Goal: Information Seeking & Learning: Learn about a topic

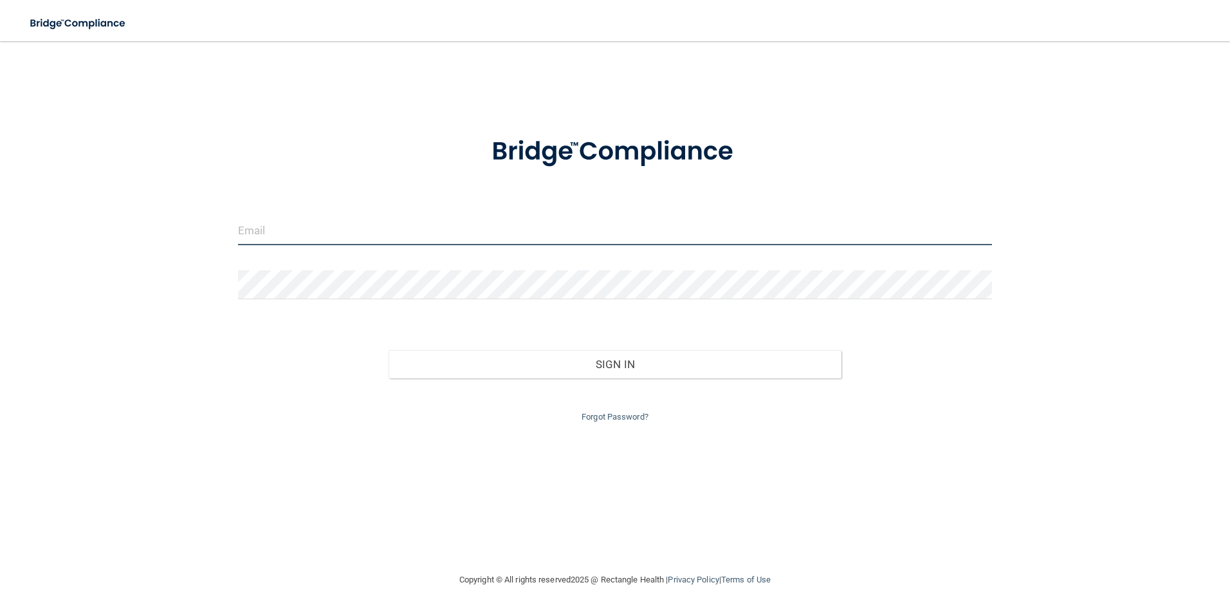
click at [299, 228] on input "email" at bounding box center [615, 230] width 755 height 29
type input "[EMAIL_ADDRESS][DOMAIN_NAME]"
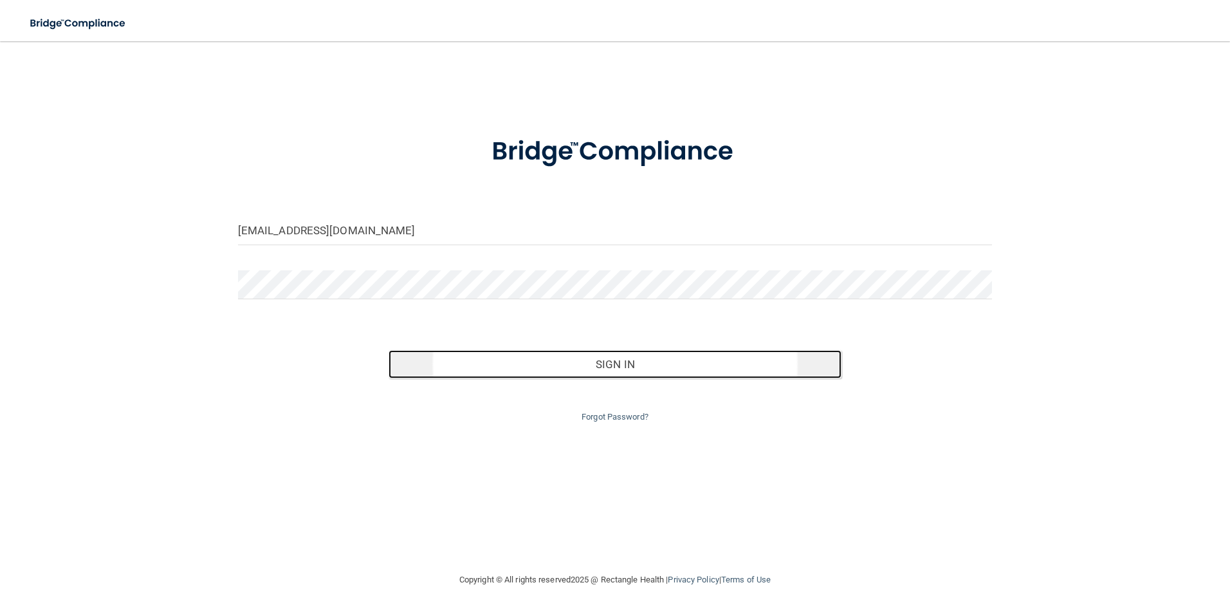
click at [629, 368] on button "Sign In" at bounding box center [615, 364] width 453 height 28
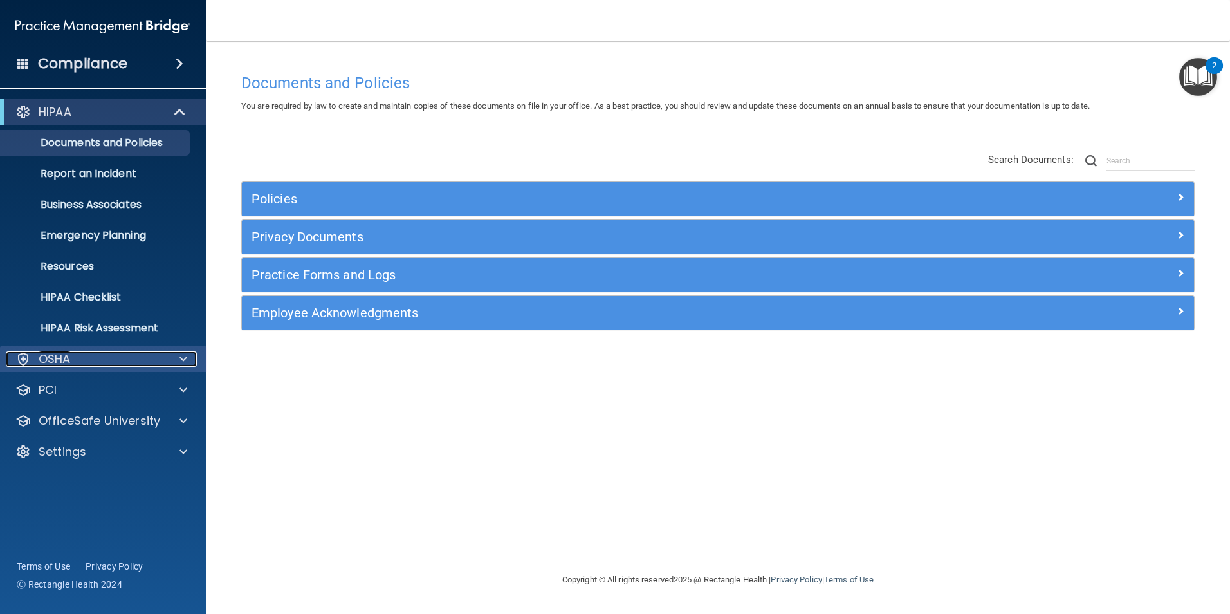
click at [179, 362] on span at bounding box center [183, 358] width 8 height 15
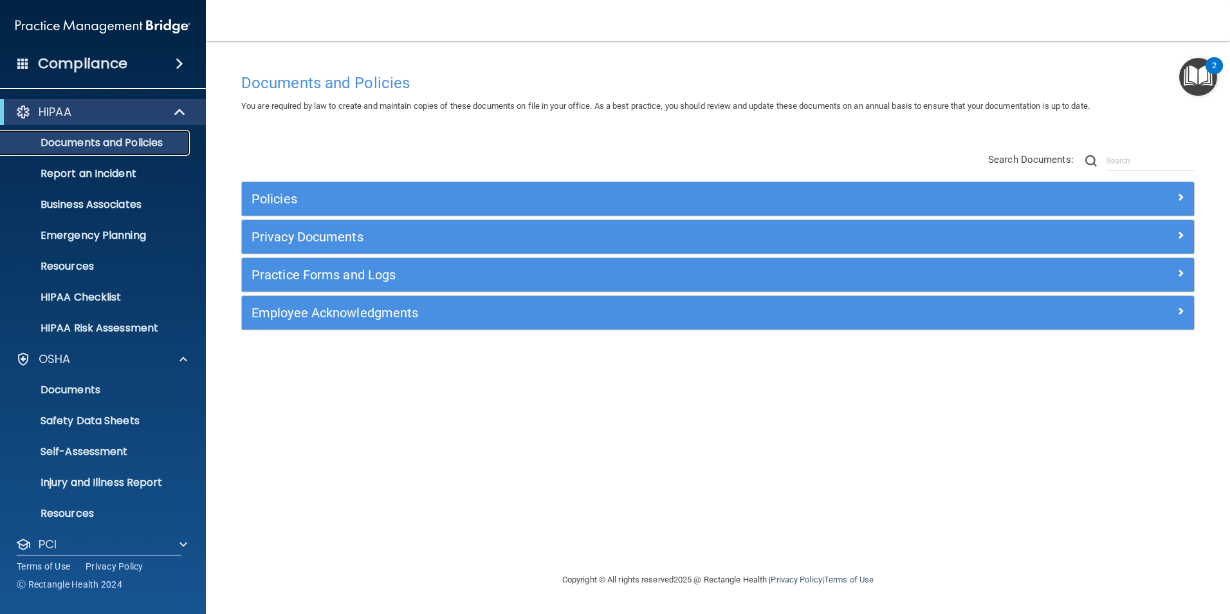
click at [139, 141] on p "Documents and Policies" at bounding box center [96, 142] width 176 height 13
click at [183, 109] on span at bounding box center [181, 111] width 11 height 15
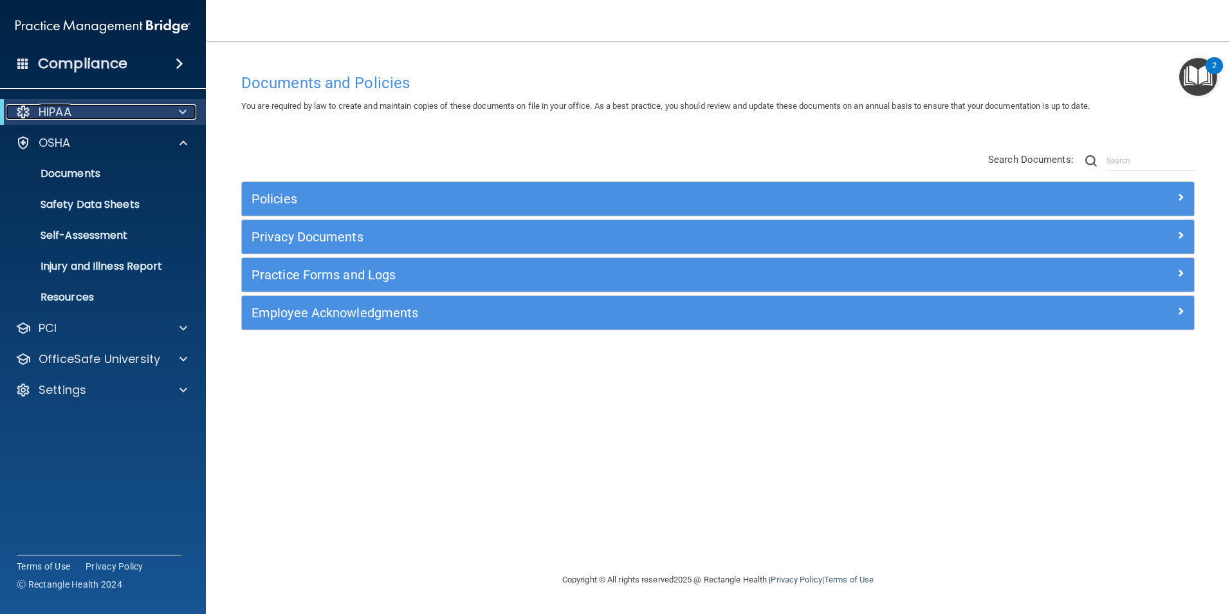
click at [183, 109] on span at bounding box center [183, 111] width 8 height 15
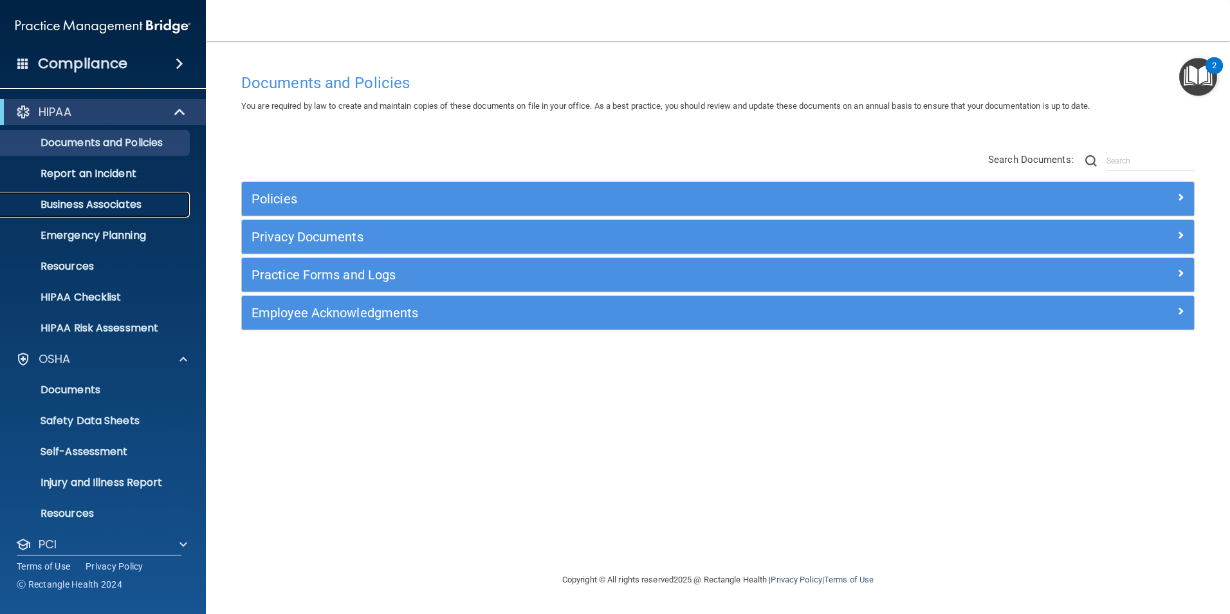
click at [115, 207] on p "Business Associates" at bounding box center [96, 204] width 176 height 13
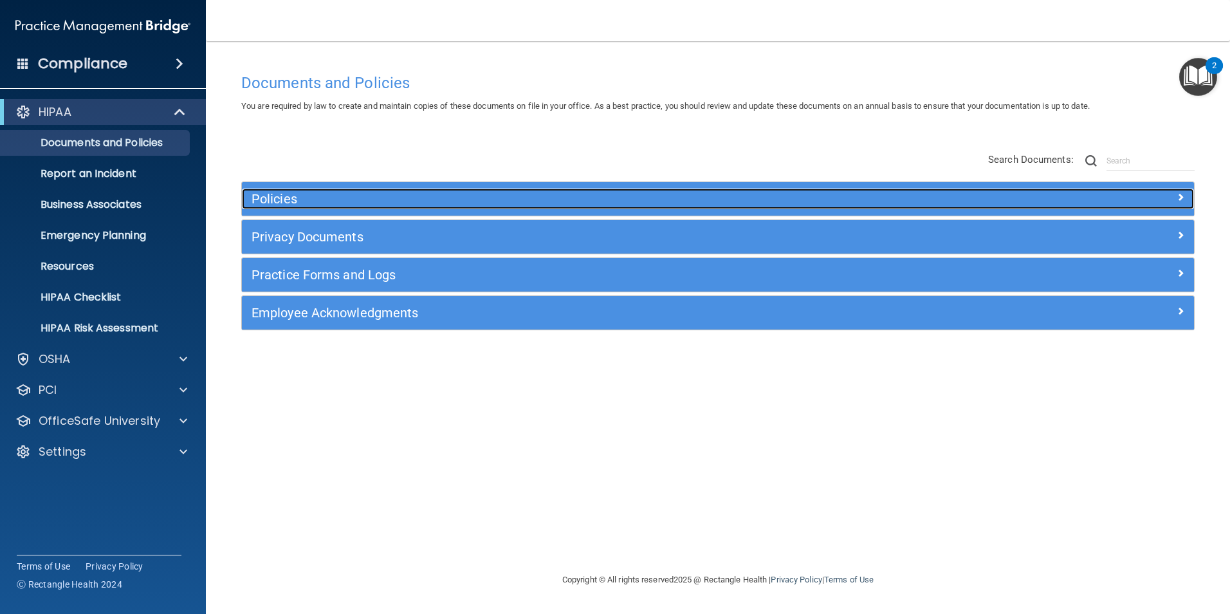
click at [291, 205] on h5 "Policies" at bounding box center [599, 199] width 695 height 14
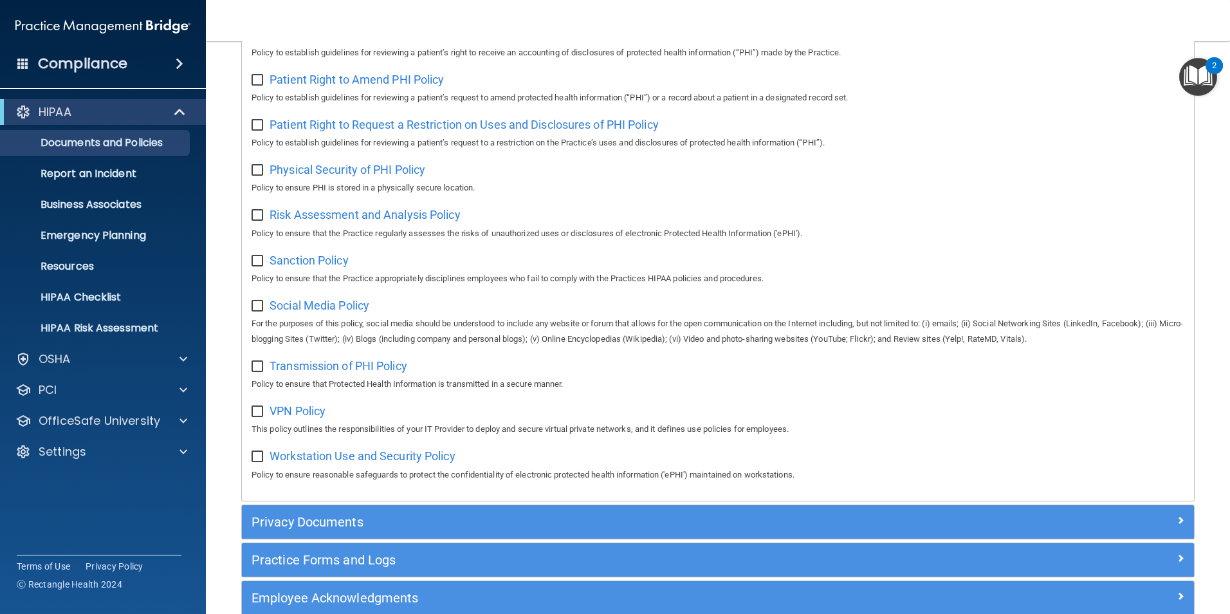
scroll to position [832, 0]
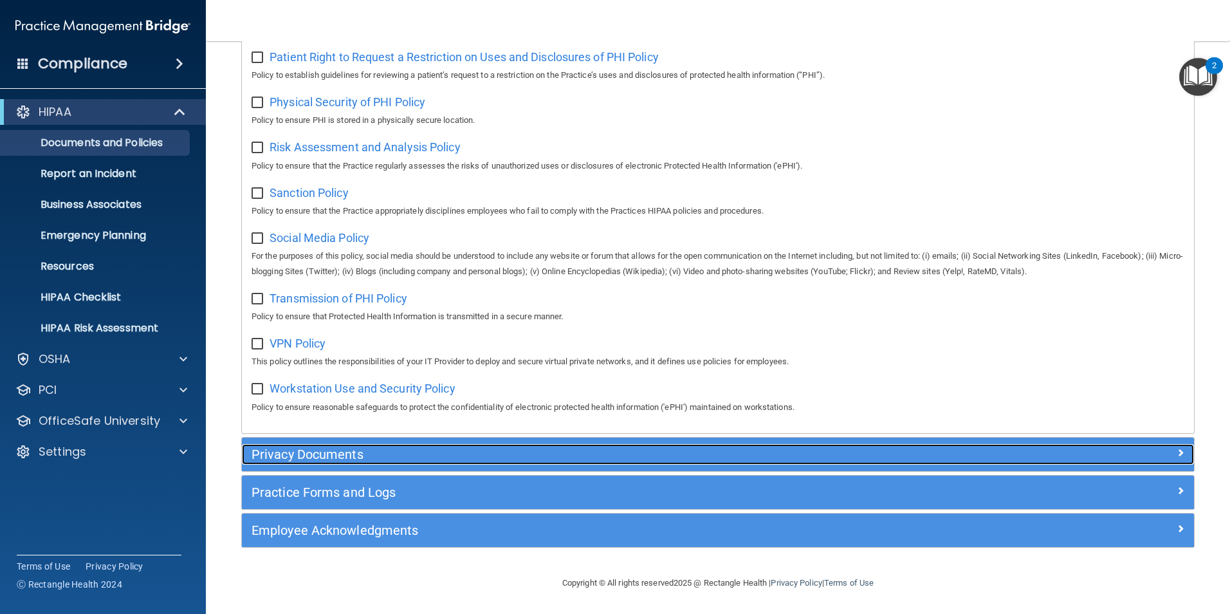
click at [302, 445] on div "Privacy Documents" at bounding box center [599, 454] width 714 height 21
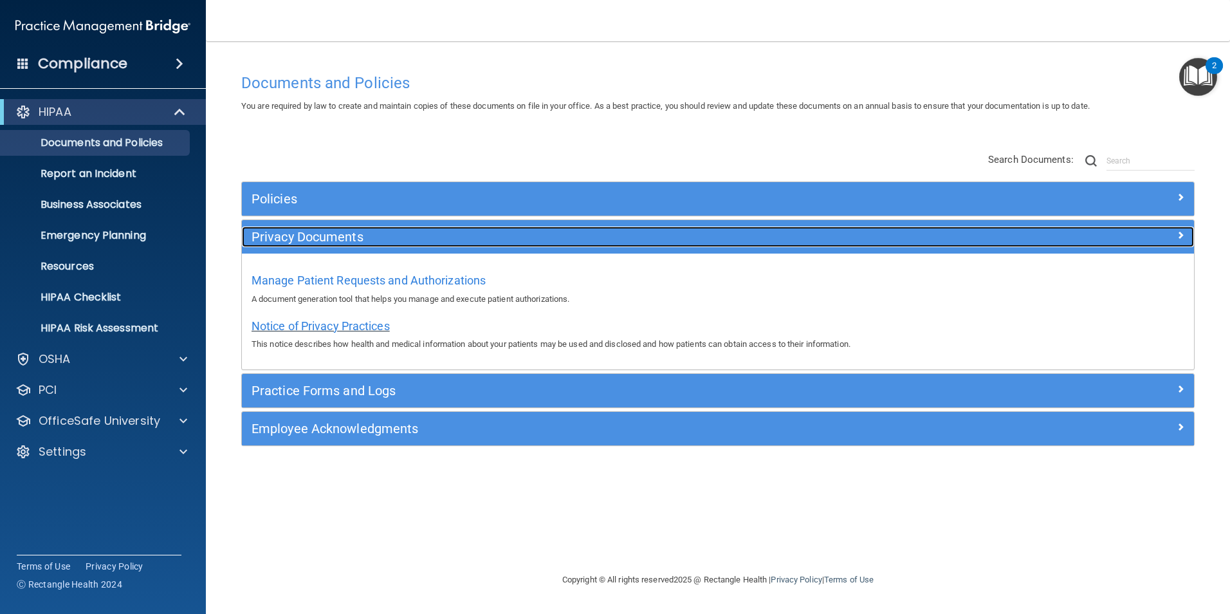
scroll to position [0, 0]
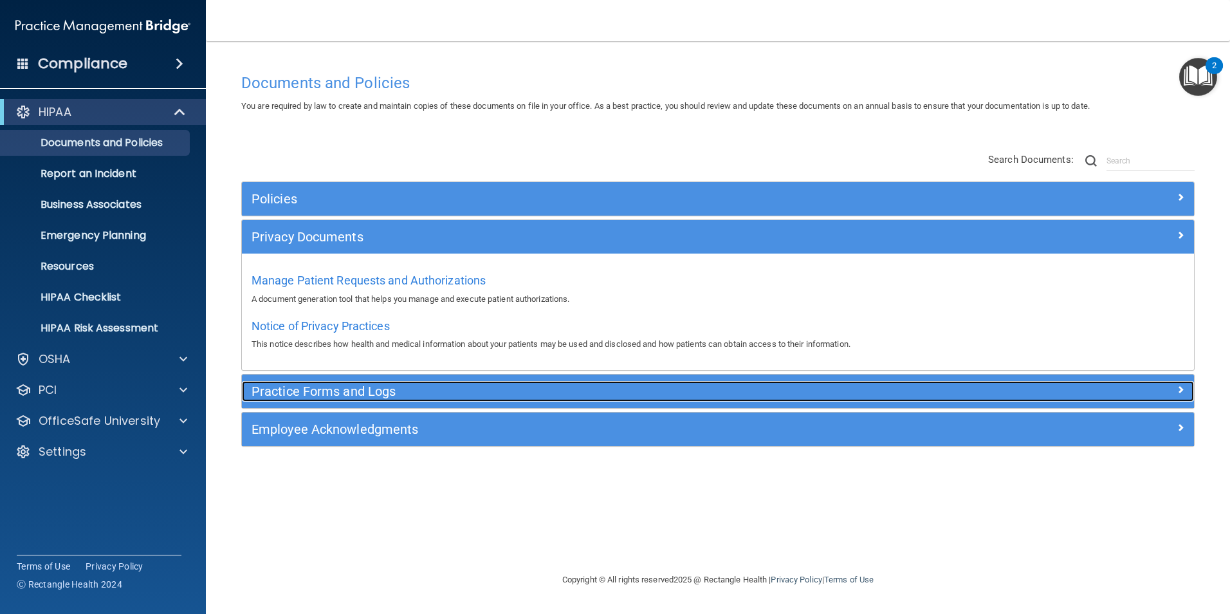
click at [322, 389] on h5 "Practice Forms and Logs" at bounding box center [599, 391] width 695 height 14
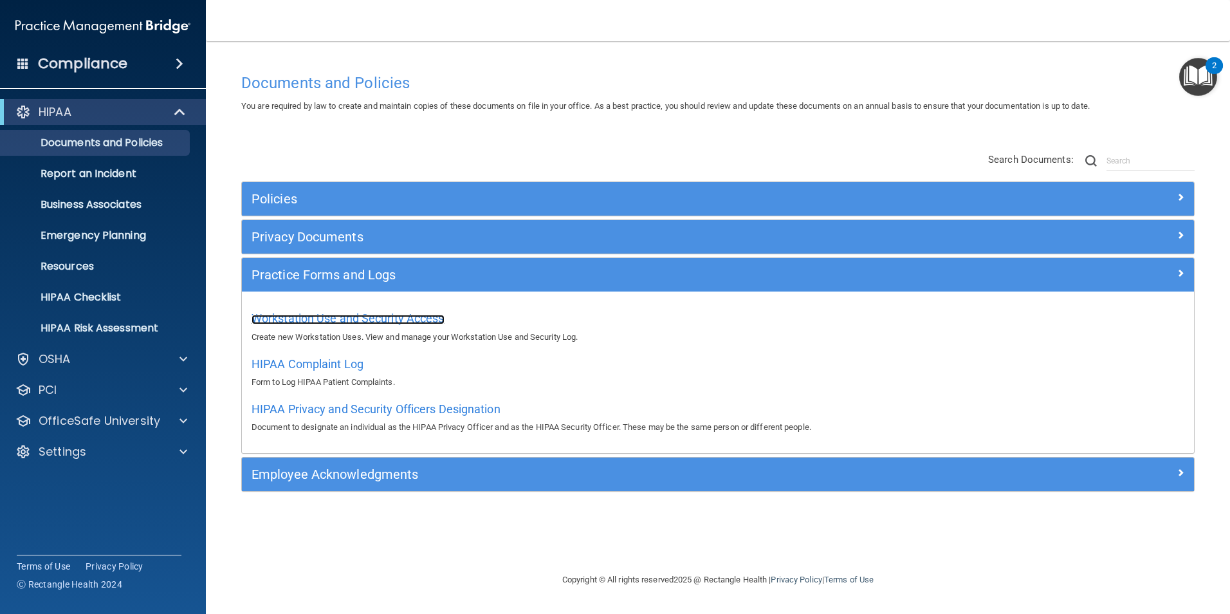
click at [378, 319] on span "Workstation Use and Security Access" at bounding box center [348, 318] width 193 height 14
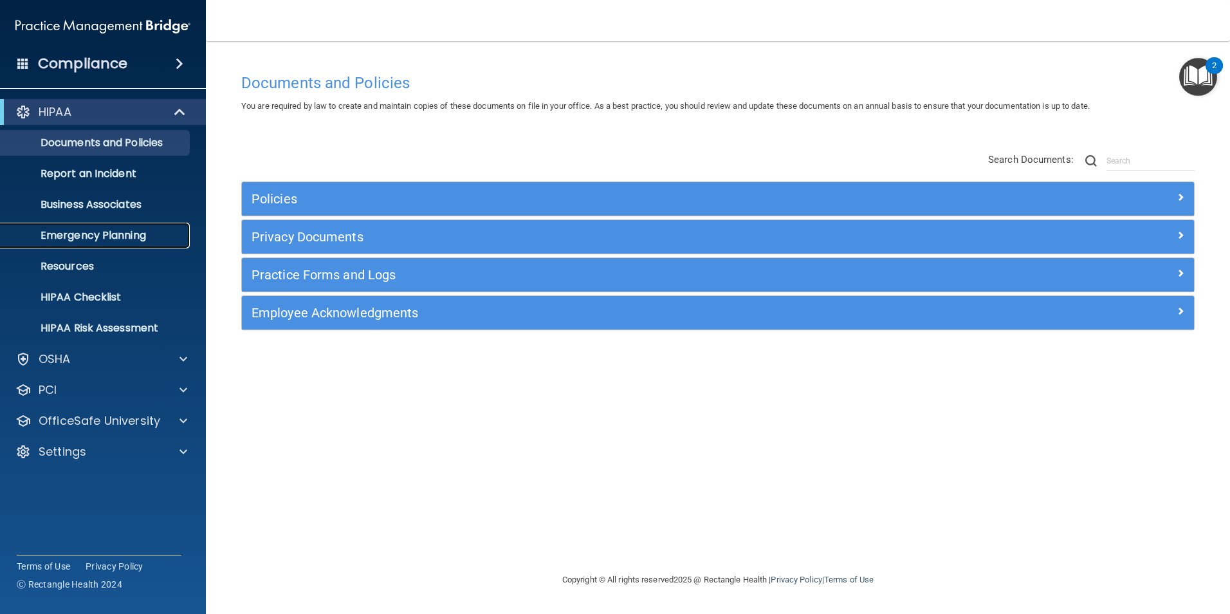
click at [118, 234] on p "Emergency Planning" at bounding box center [96, 235] width 176 height 13
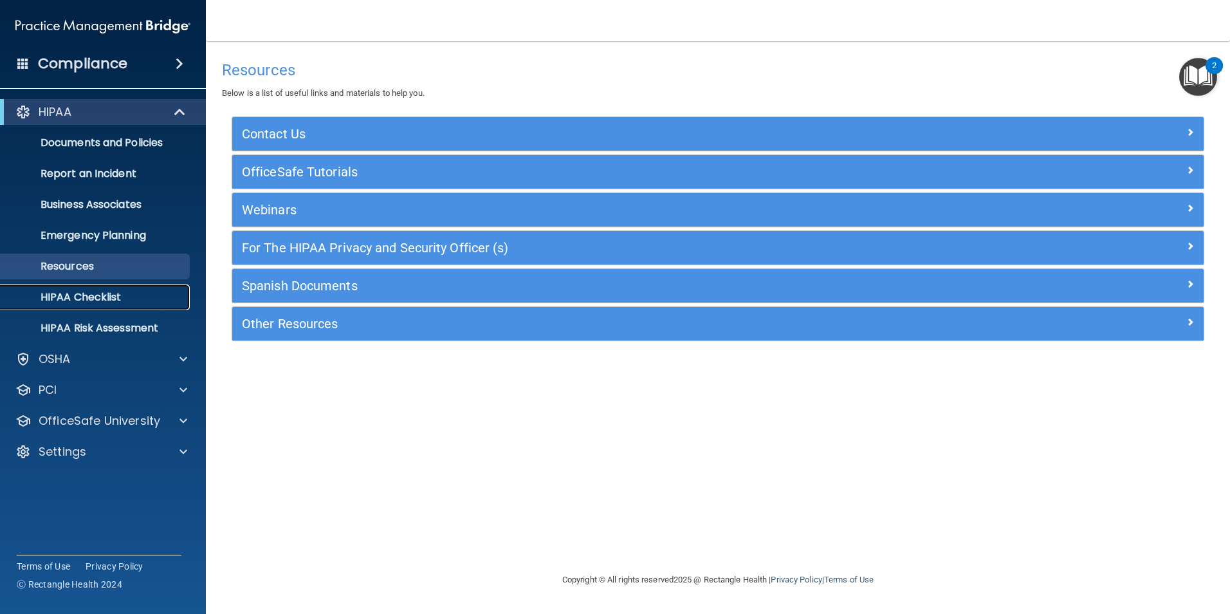
click at [98, 300] on p "HIPAA Checklist" at bounding box center [96, 297] width 176 height 13
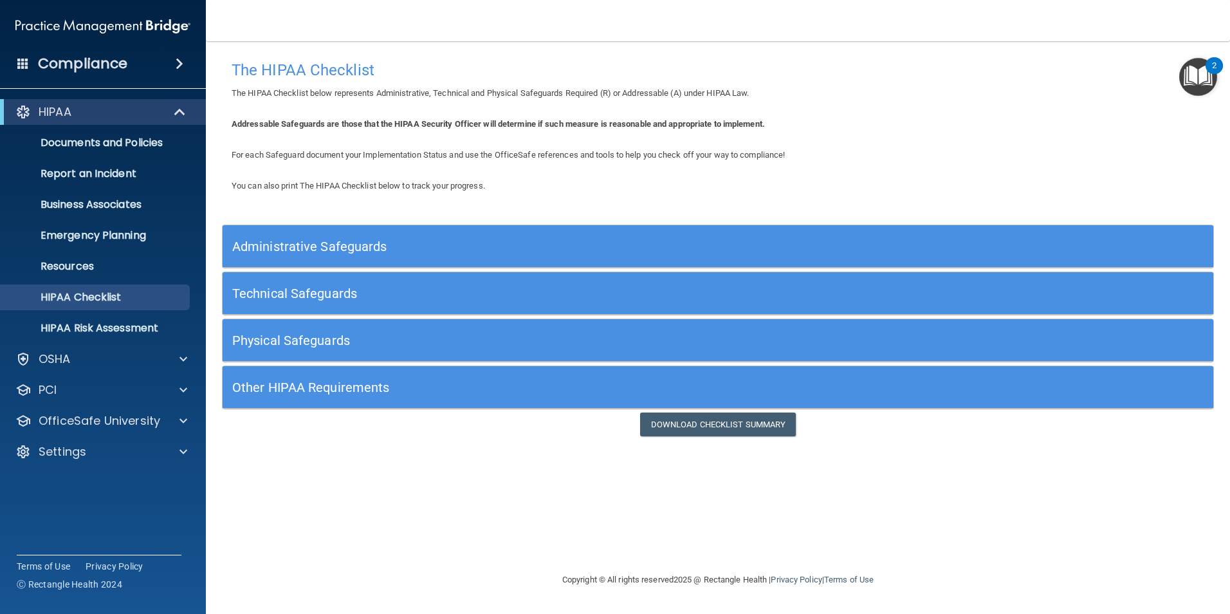
click at [326, 244] on h5 "Administrative Safeguards" at bounding box center [594, 246] width 724 height 14
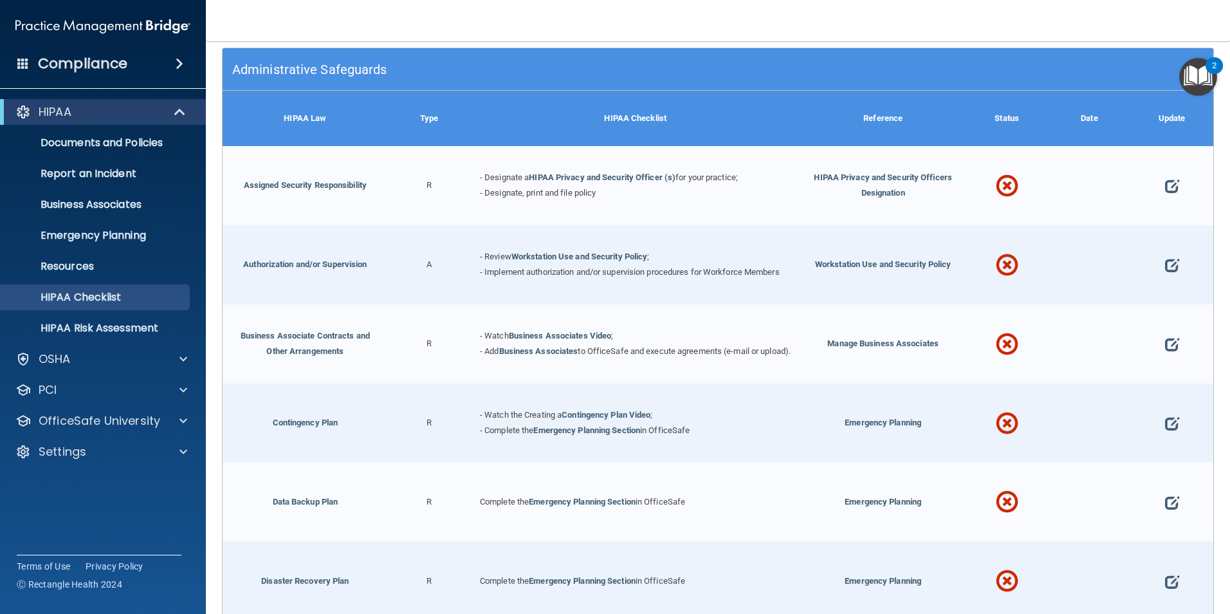
scroll to position [193, 0]
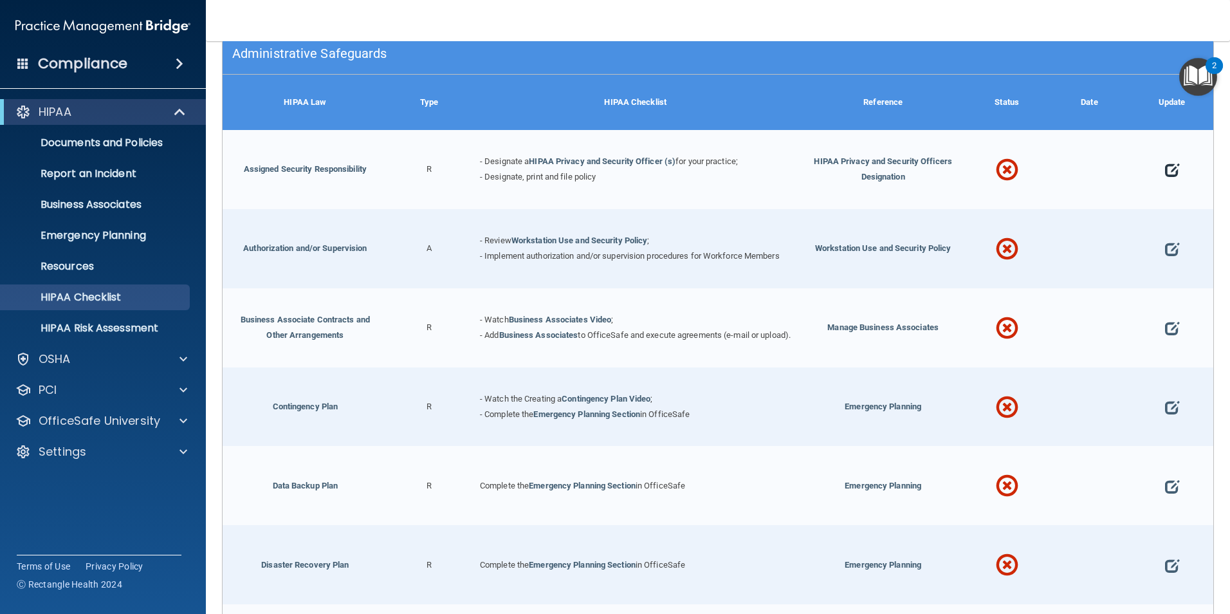
click at [1168, 168] on span at bounding box center [1172, 170] width 14 height 39
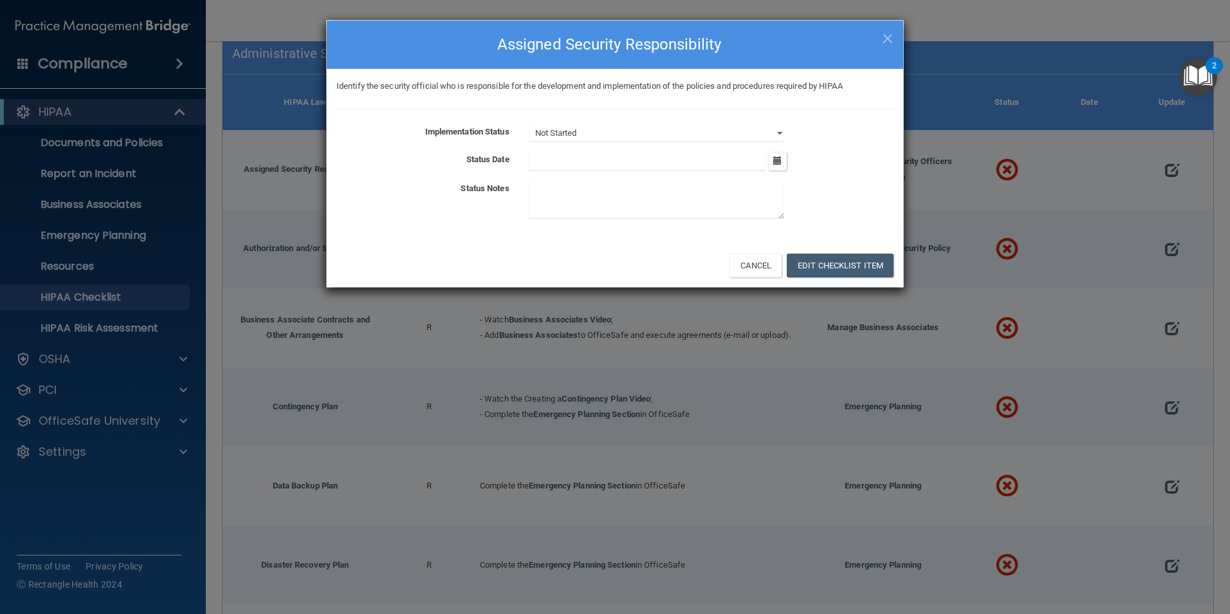
drag, startPoint x: 884, startPoint y: 37, endPoint x: 882, endPoint y: 63, distance: 26.4
click at [884, 40] on span "×" at bounding box center [888, 37] width 12 height 26
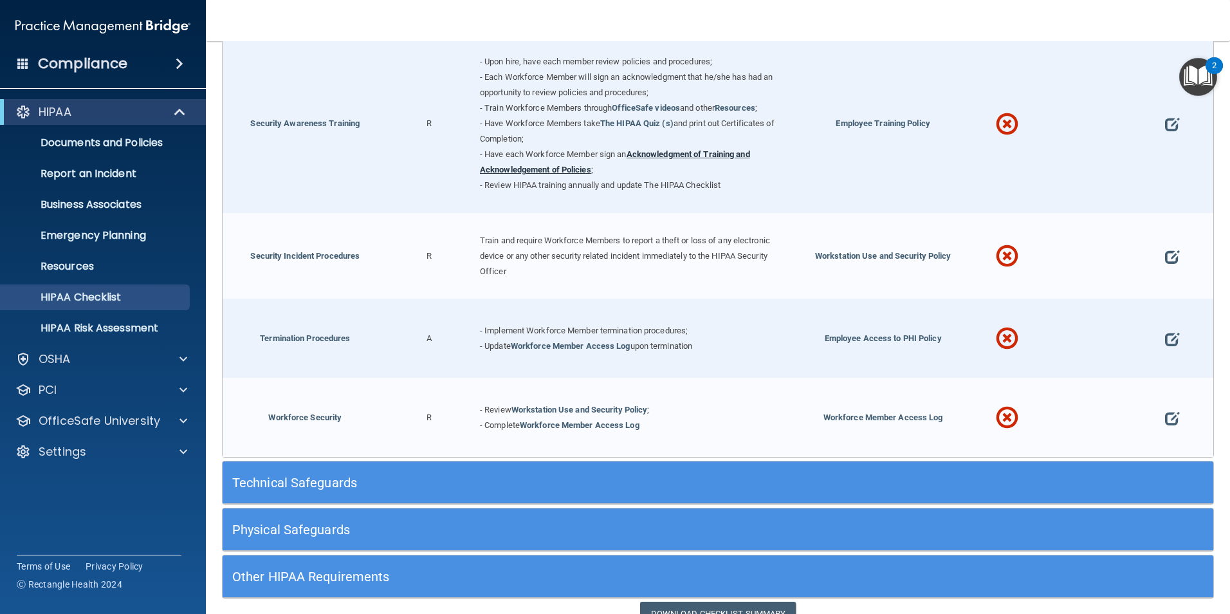
scroll to position [1222, 0]
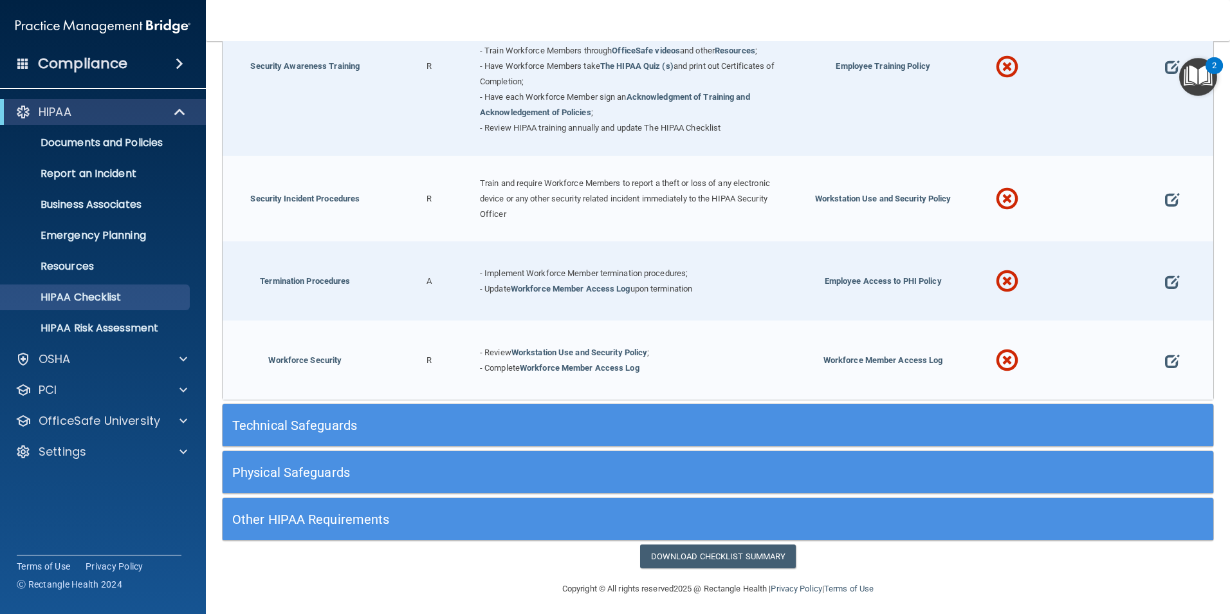
click at [304, 432] on h5 "Technical Safeguards" at bounding box center [594, 425] width 724 height 14
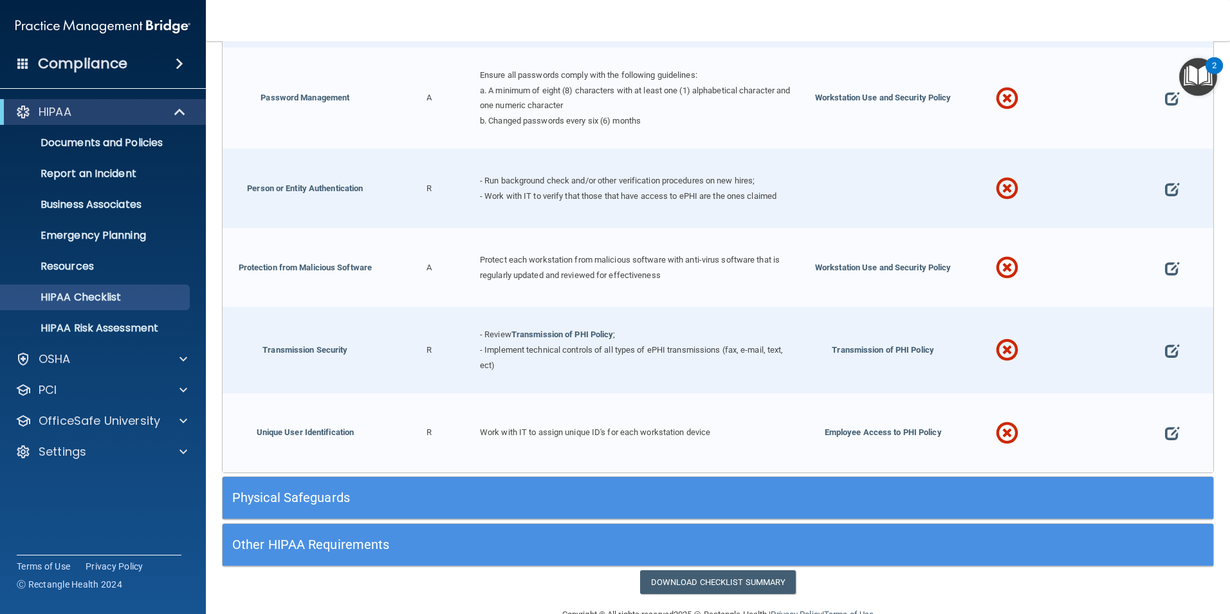
scroll to position [2343, 0]
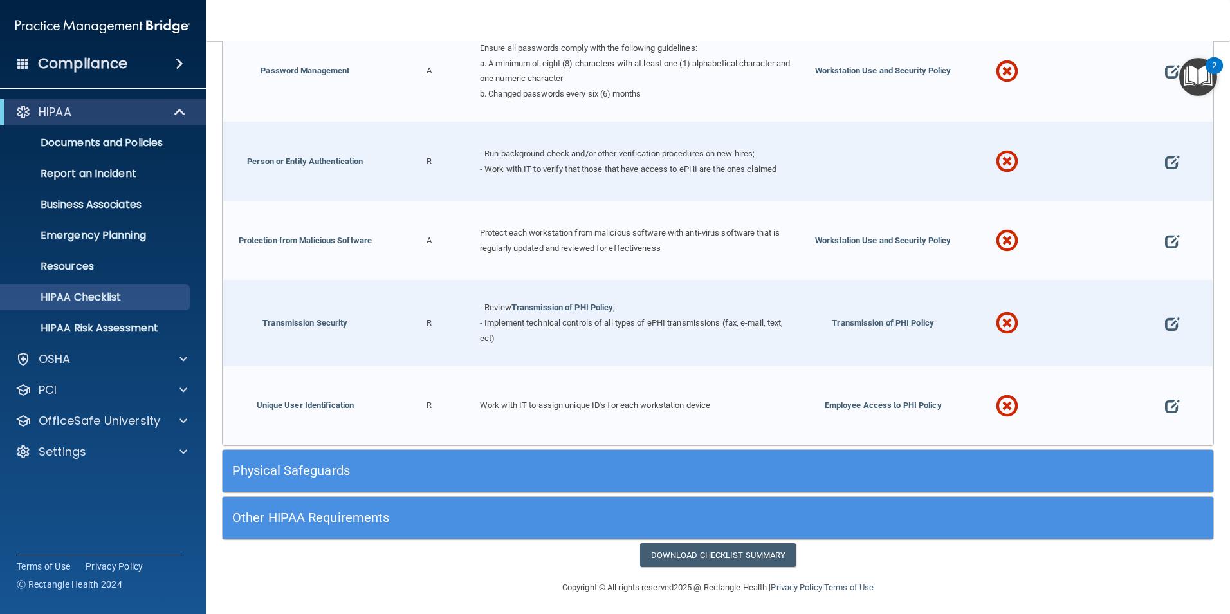
click at [285, 463] on h5 "Physical Safeguards" at bounding box center [594, 470] width 724 height 14
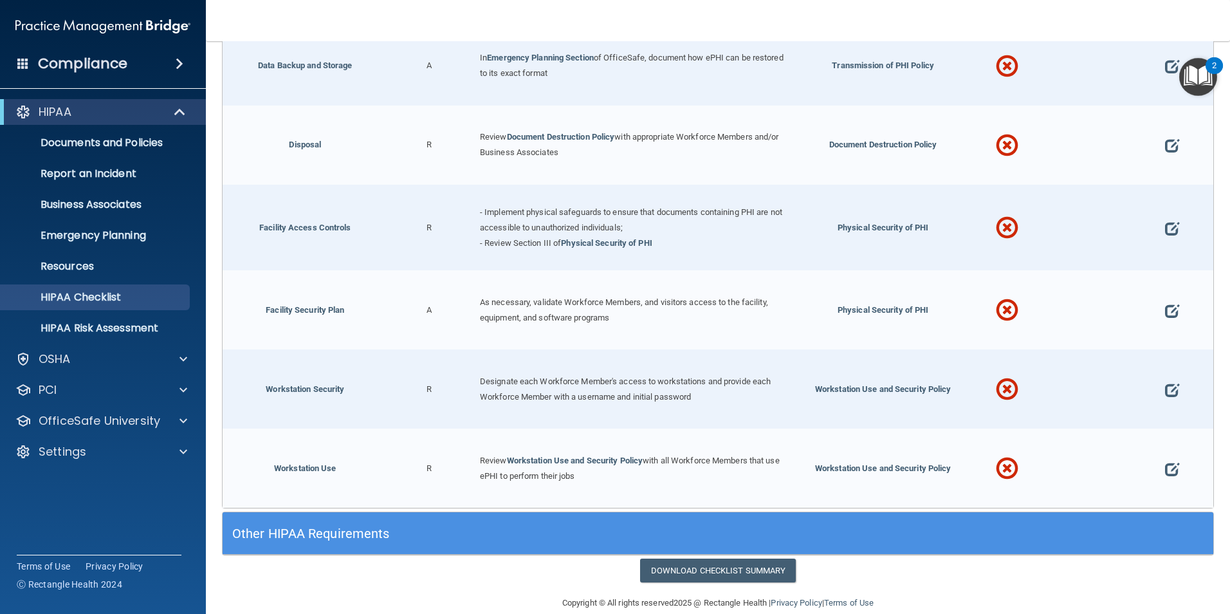
scroll to position [2953, 0]
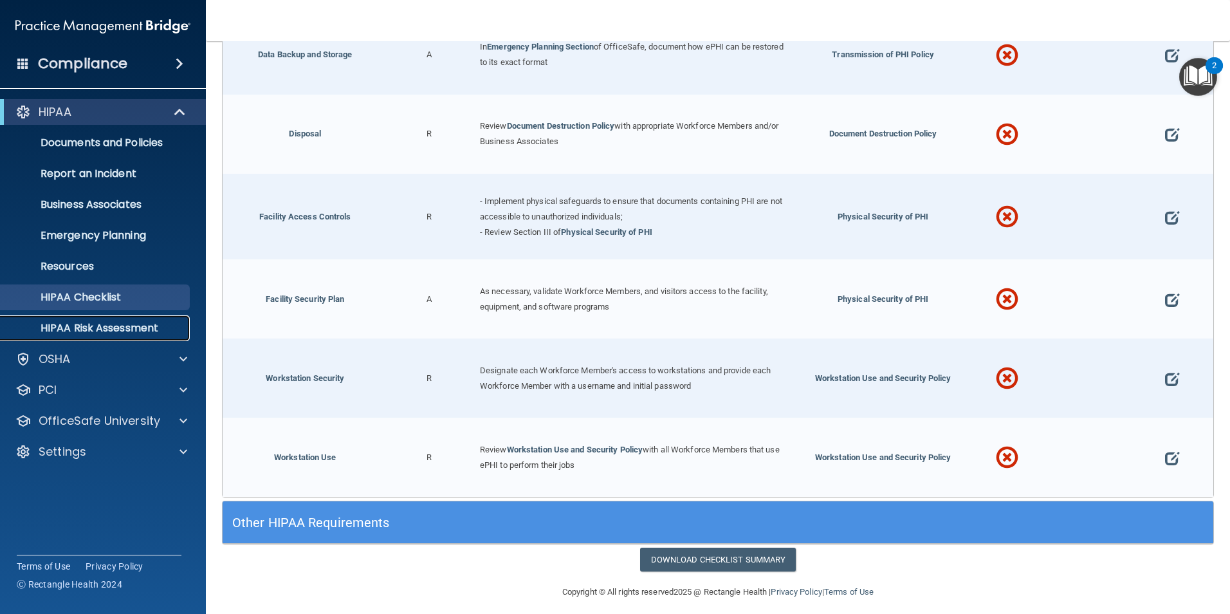
click at [106, 329] on p "HIPAA Risk Assessment" at bounding box center [96, 328] width 176 height 13
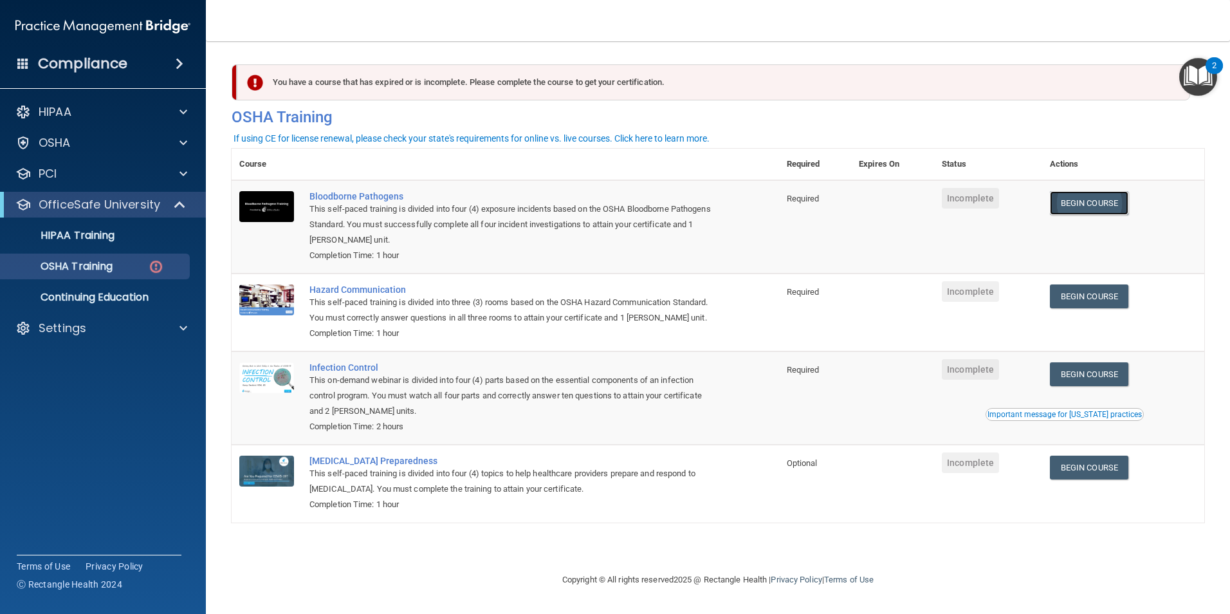
click at [1108, 205] on link "Begin Course" at bounding box center [1089, 203] width 78 height 24
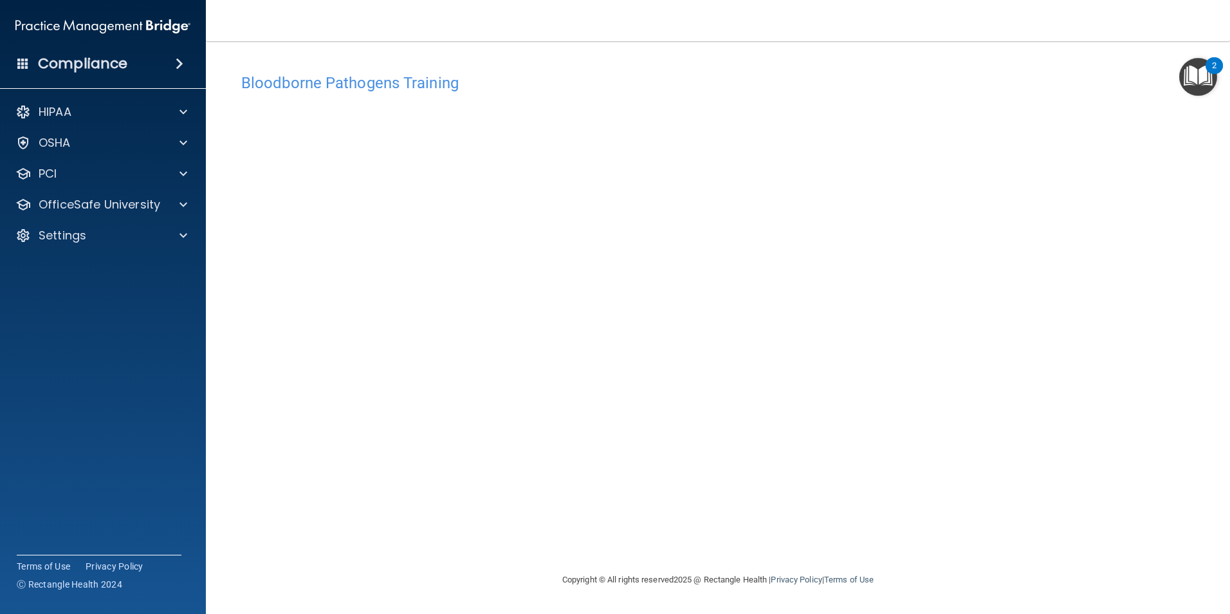
click at [1202, 78] on img "Open Resource Center, 2 new notifications" at bounding box center [1198, 77] width 38 height 38
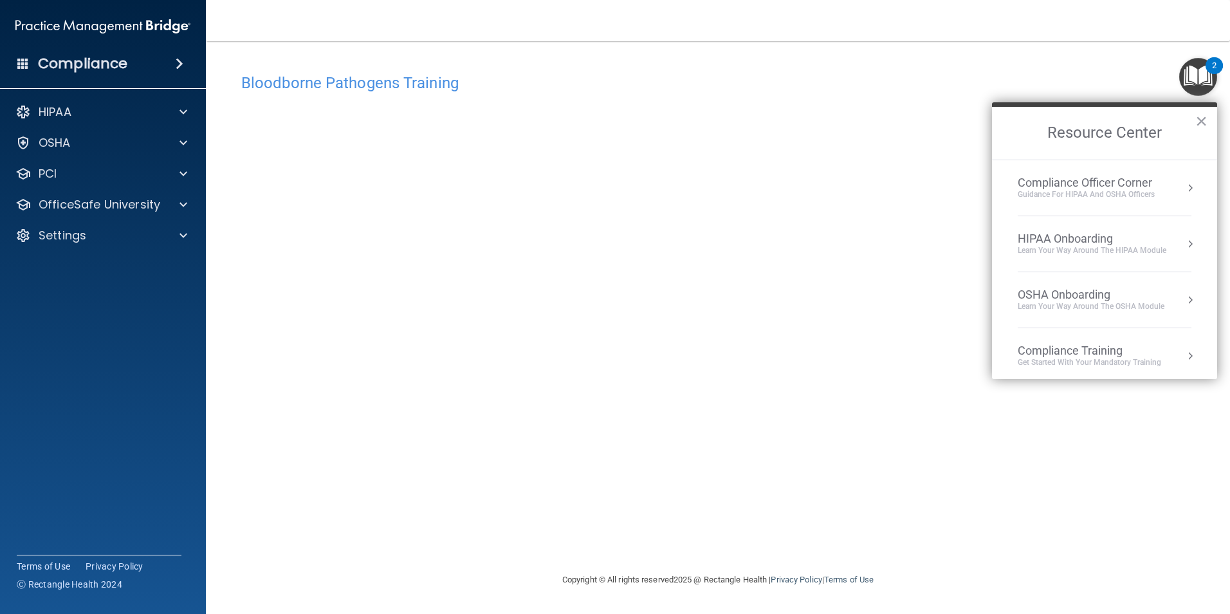
click at [1032, 64] on div "Bloodborne Pathogens Training This course doesn’t expire until . Are you sure y…" at bounding box center [718, 306] width 973 height 505
click at [1206, 120] on button "×" at bounding box center [1201, 121] width 12 height 21
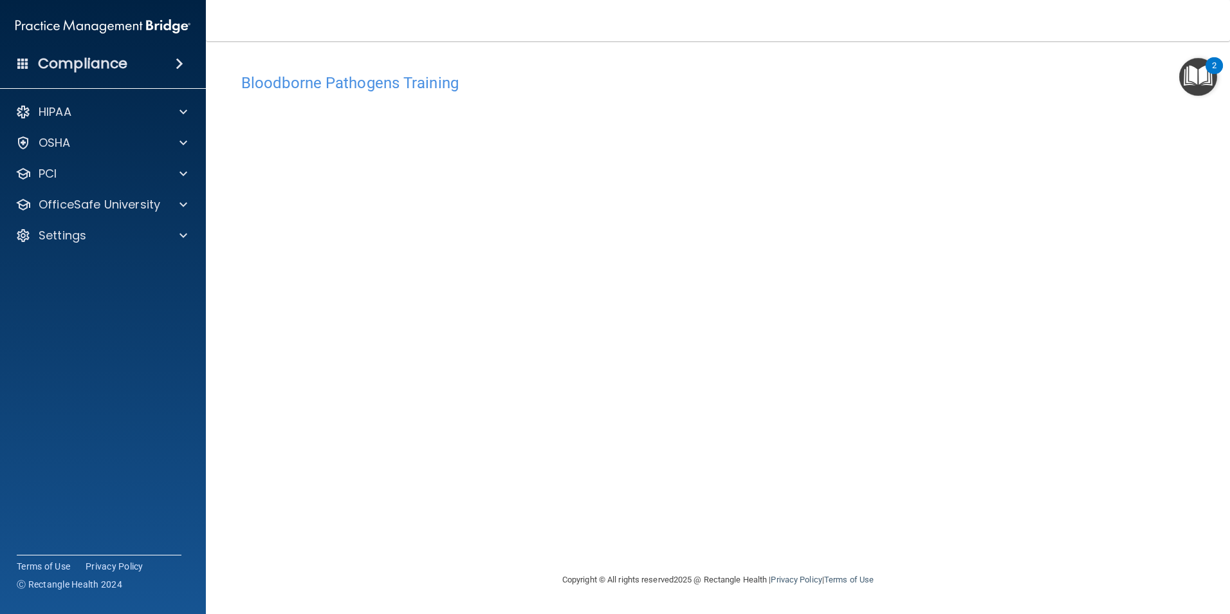
click at [311, 86] on h4 "Bloodborne Pathogens Training" at bounding box center [717, 83] width 953 height 17
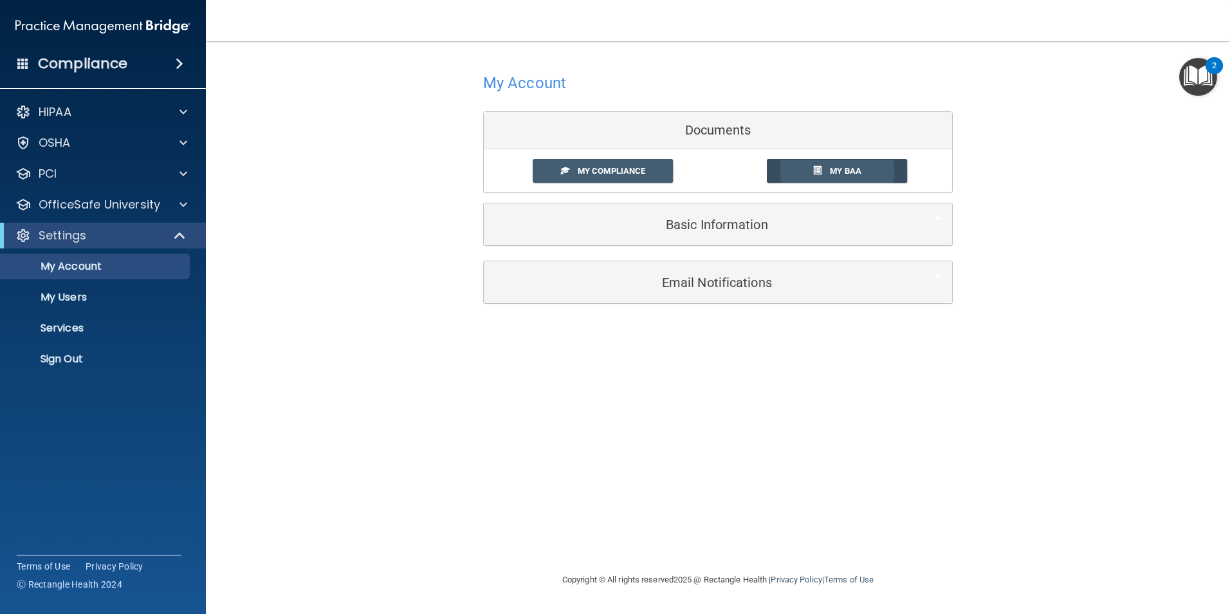
click at [831, 169] on span "My BAA" at bounding box center [846, 171] width 32 height 10
click at [179, 145] on div at bounding box center [181, 142] width 32 height 15
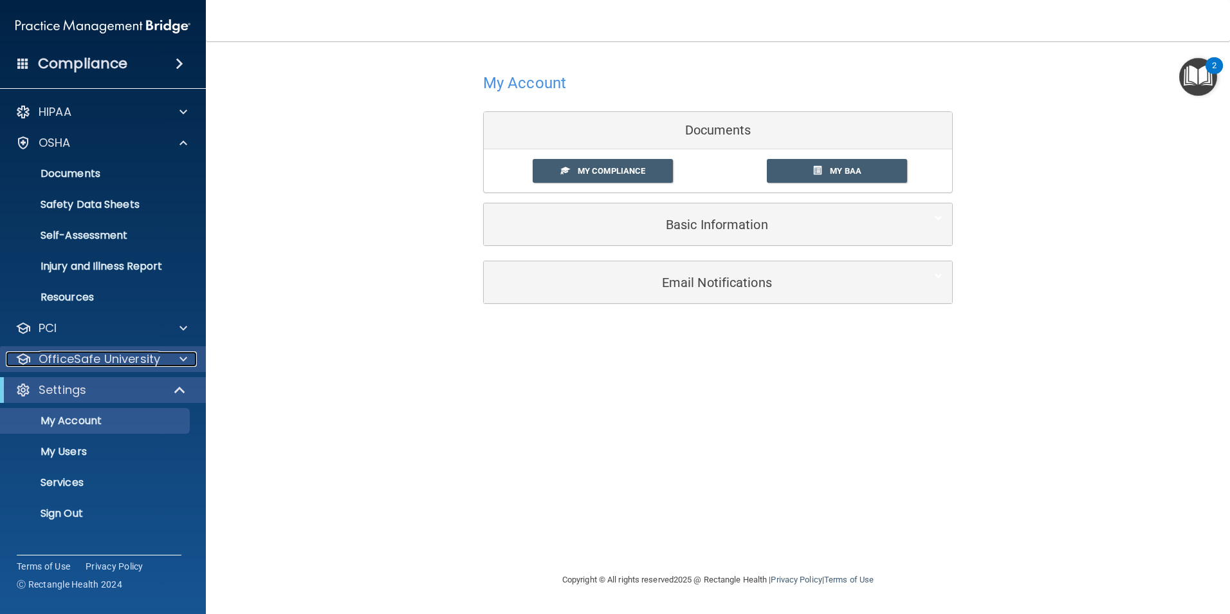
click at [157, 363] on p "OfficeSafe University" at bounding box center [100, 358] width 122 height 15
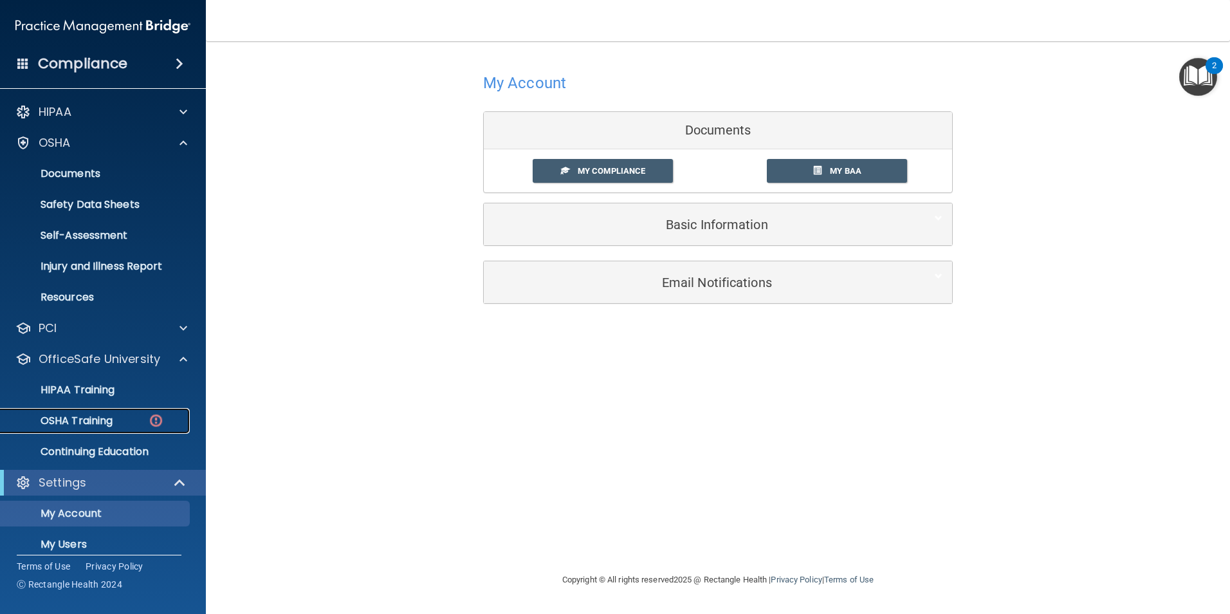
click at [89, 418] on p "OSHA Training" at bounding box center [60, 420] width 104 height 13
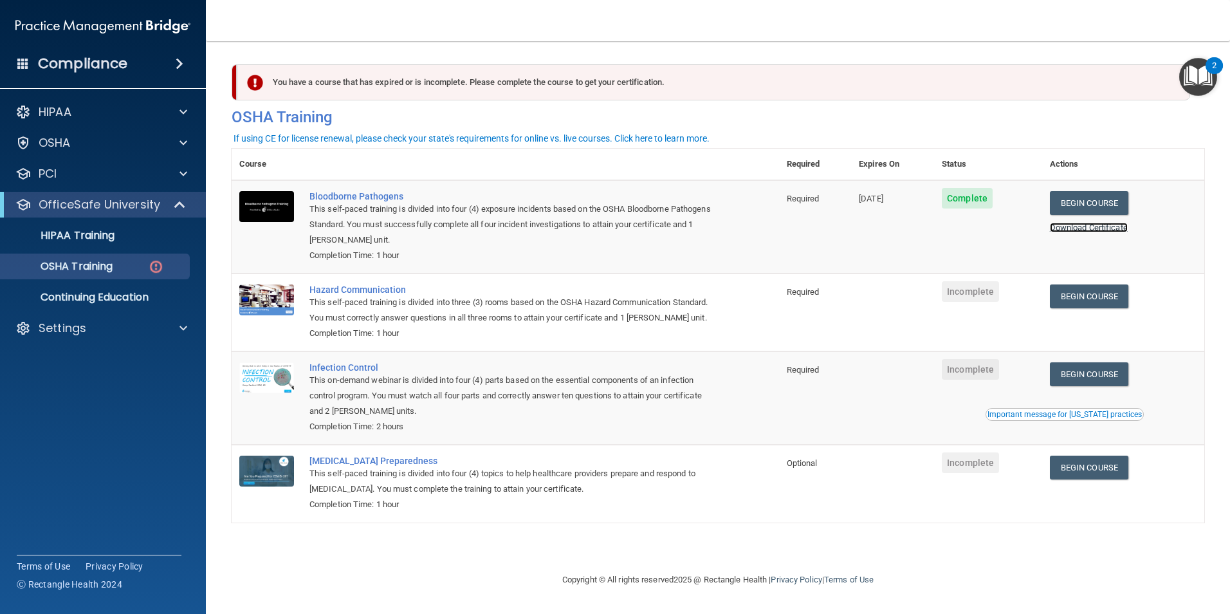
click at [1098, 227] on link "Download Certificate" at bounding box center [1089, 228] width 78 height 10
